Goal: Task Accomplishment & Management: Manage account settings

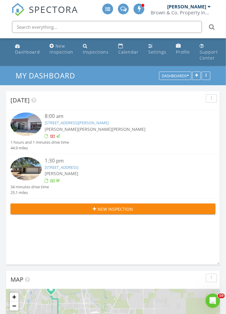
click at [131, 172] on div "[PERSON_NAME]" at bounding box center [121, 173] width 153 height 6
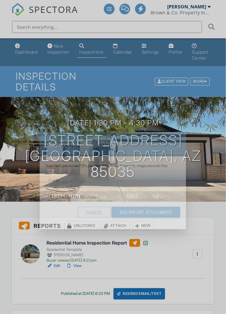
click at [52, 194] on input "file" at bounding box center [90, 197] width 82 height 7
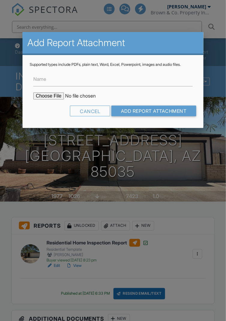
type input "C:\fakepath\6829 W Berkeley Rd WDI Report.pdf"
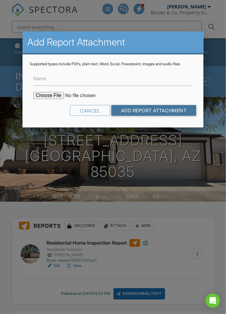
click at [168, 112] on input "Add Report Attachment" at bounding box center [153, 110] width 85 height 11
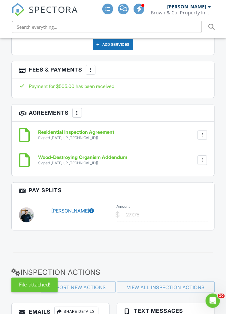
scroll to position [1024, 0]
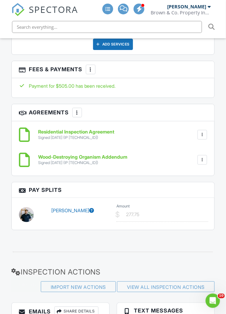
click at [89, 208] on icon at bounding box center [91, 210] width 5 height 5
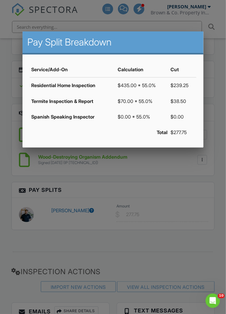
click at [171, 258] on div at bounding box center [113, 166] width 226 height 393
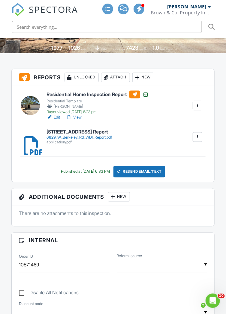
scroll to position [0, 0]
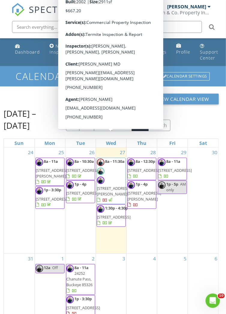
click at [114, 186] on span "1830 S Alma School Rd 108, Mesa 85210" at bounding box center [114, 191] width 34 height 11
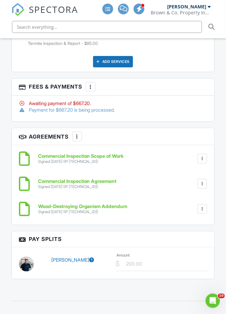
scroll to position [1049, 0]
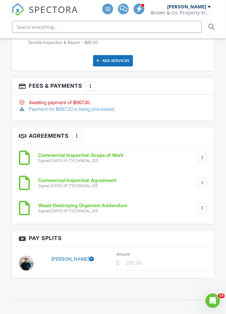
click at [89, 261] on icon at bounding box center [91, 259] width 5 height 5
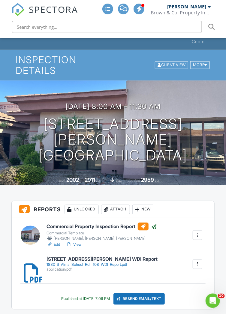
scroll to position [0, 0]
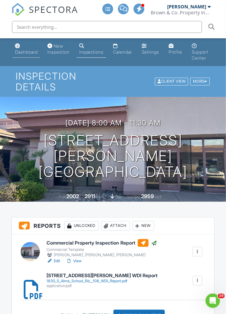
click at [32, 57] on link "Dashboard" at bounding box center [27, 49] width 28 height 17
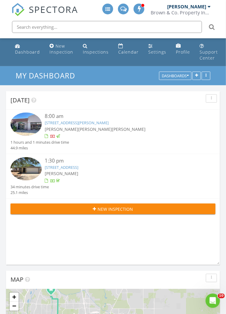
click at [150, 130] on div "Jim Brown Rogelio Duarte Renny Gilmonch" at bounding box center [121, 129] width 153 height 6
click at [128, 53] on div "Calendar" at bounding box center [128, 52] width 20 height 6
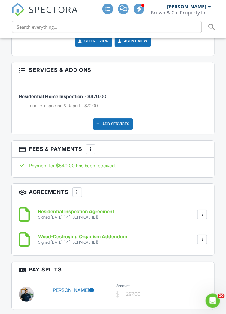
scroll to position [925, 0]
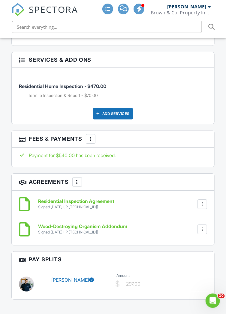
click at [89, 279] on icon at bounding box center [91, 280] width 5 height 5
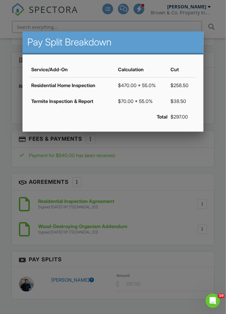
click at [164, 314] on div at bounding box center [113, 166] width 226 height 393
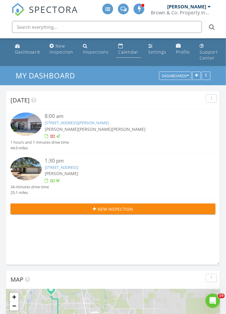
click at [130, 49] on div "Calendar" at bounding box center [128, 52] width 20 height 6
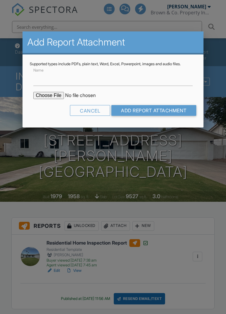
click at [51, 96] on input "file" at bounding box center [84, 95] width 102 height 7
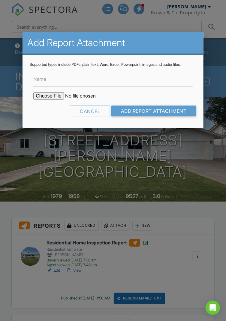
type input "C:\fakepath\1917 E [PERSON_NAME] St WDI Report.pdf"
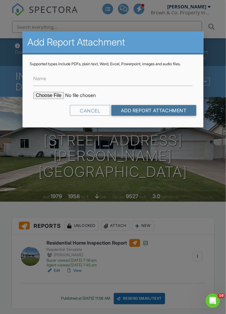
click at [161, 113] on input "Add Report Attachment" at bounding box center [153, 110] width 85 height 11
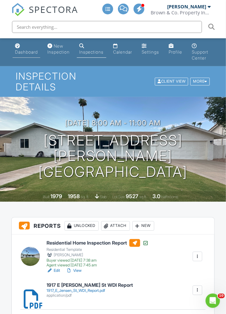
click at [34, 53] on div "Dashboard" at bounding box center [26, 51] width 23 height 5
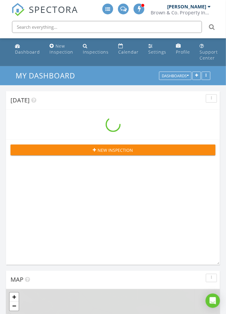
scroll to position [845, 226]
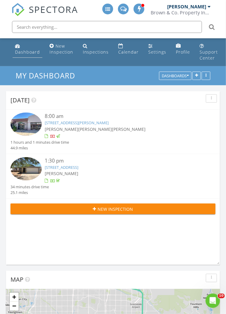
click at [34, 54] on div "Dashboard" at bounding box center [27, 52] width 25 height 6
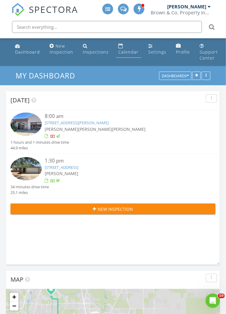
click at [130, 52] on div "Calendar" at bounding box center [128, 52] width 20 height 6
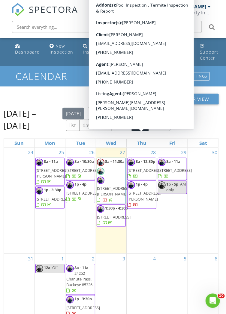
click at [145, 173] on span "[STREET_ADDRESS]" at bounding box center [144, 170] width 34 height 5
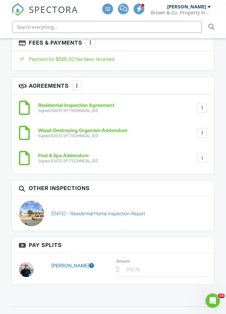
scroll to position [1028, 0]
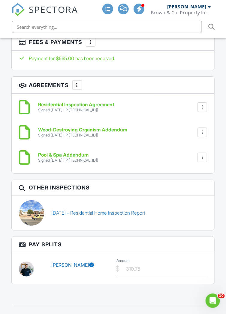
click at [89, 266] on icon at bounding box center [91, 265] width 5 height 5
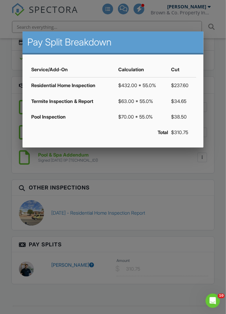
click at [172, 295] on div at bounding box center [113, 166] width 226 height 393
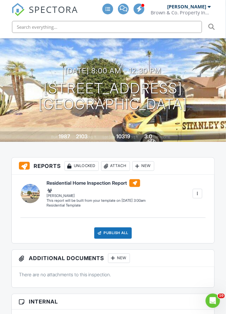
scroll to position [0, 0]
